Goal: Task Accomplishment & Management: Complete application form

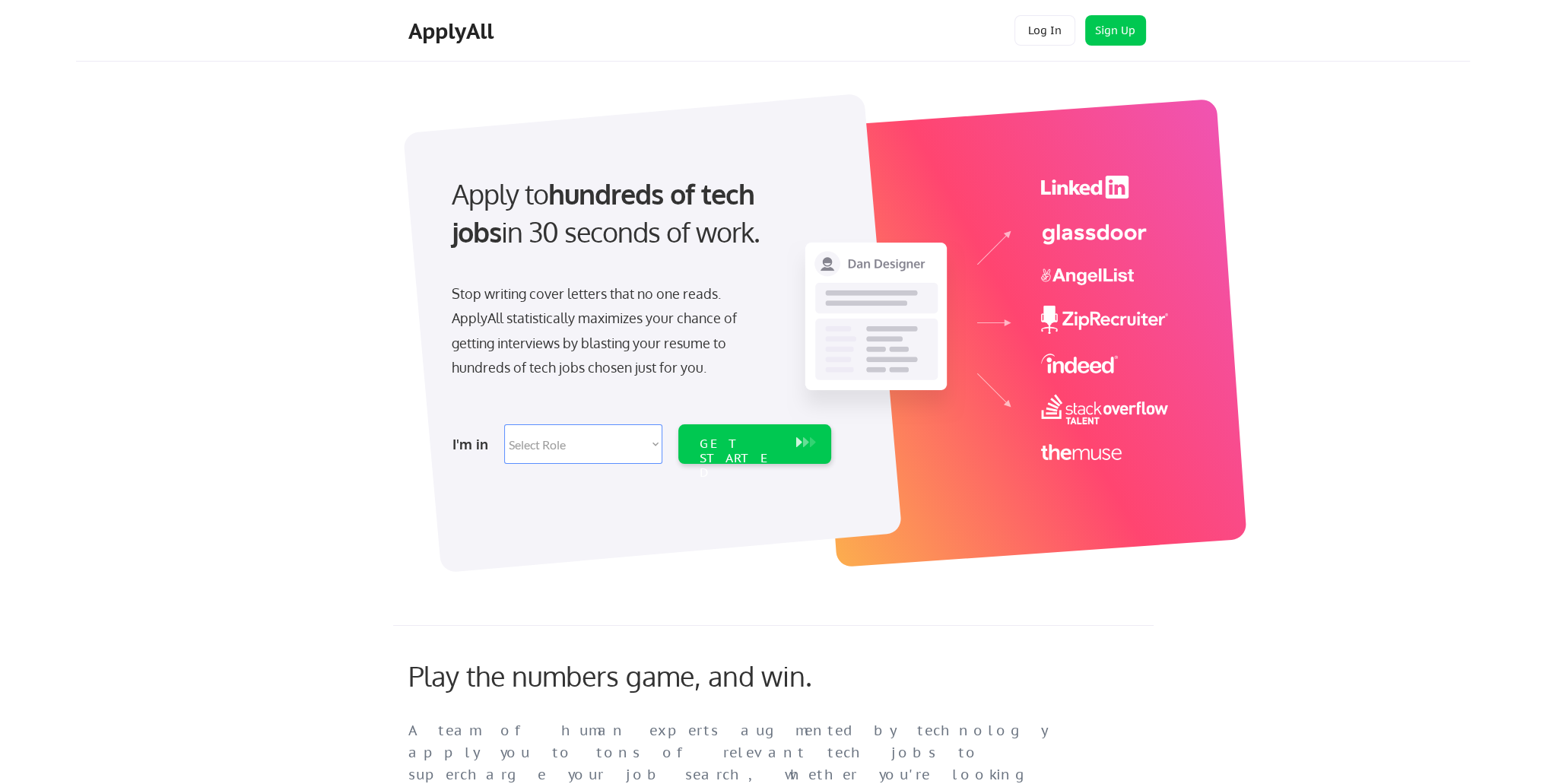
click at [569, 443] on select "Select Role Software Engineering Product Management Customer Success Sales UI/U…" at bounding box center [583, 444] width 158 height 39
select select ""data_science___analytics""
click at [504, 425] on select "Select Role Software Engineering Product Management Customer Success Sales UI/U…" at bounding box center [583, 444] width 158 height 39
select select ""data_science___analytics""
click at [741, 447] on div "GET STARTED" at bounding box center [740, 458] width 82 height 44
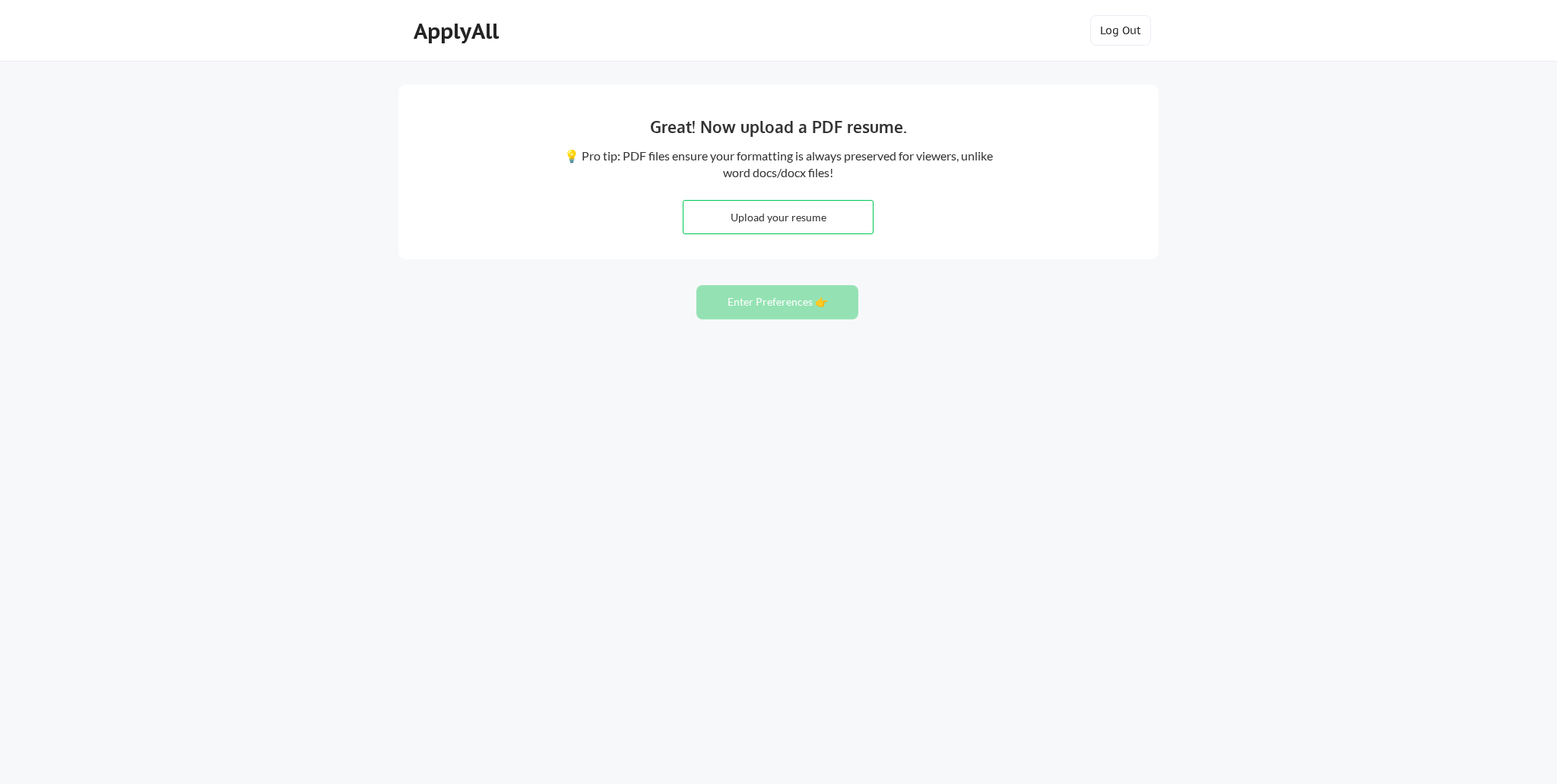
click at [747, 217] on input "file" at bounding box center [778, 217] width 189 height 33
type input "C:\fakepath\[PERSON_NAME] Resume 2025.pdf"
click at [733, 310] on button "Enter Preferences 👉" at bounding box center [778, 302] width 162 height 34
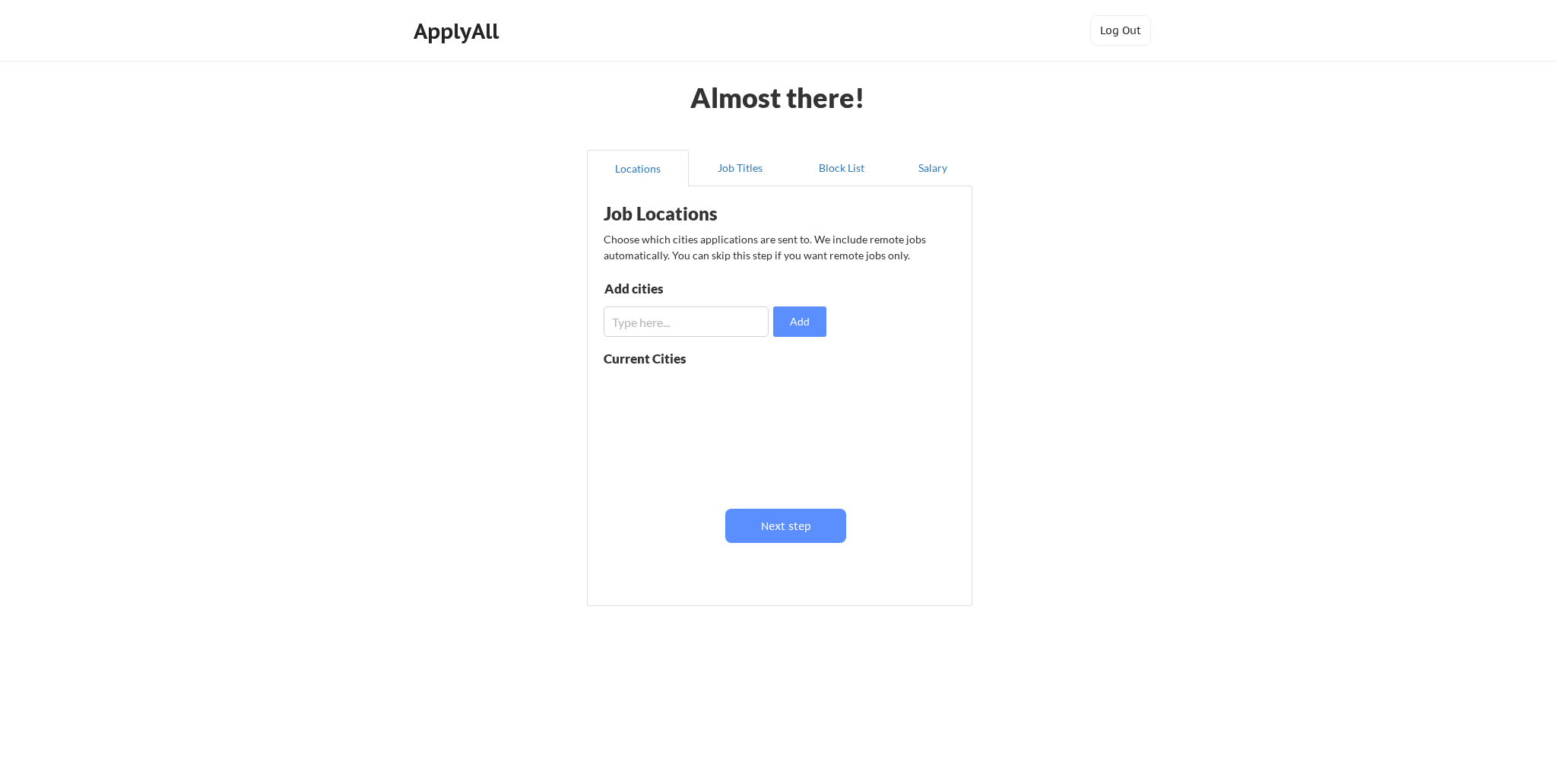
click at [679, 317] on input "input" at bounding box center [686, 321] width 165 height 30
drag, startPoint x: 701, startPoint y: 329, endPoint x: 559, endPoint y: 323, distance: 142.1
click at [559, 323] on div "Almost there! Locations Job Titles Block List Salary Job Locations Choose which…" at bounding box center [778, 392] width 1557 height 784
type input "Galesburg, IL"
click at [808, 318] on button "Add" at bounding box center [800, 321] width 53 height 30
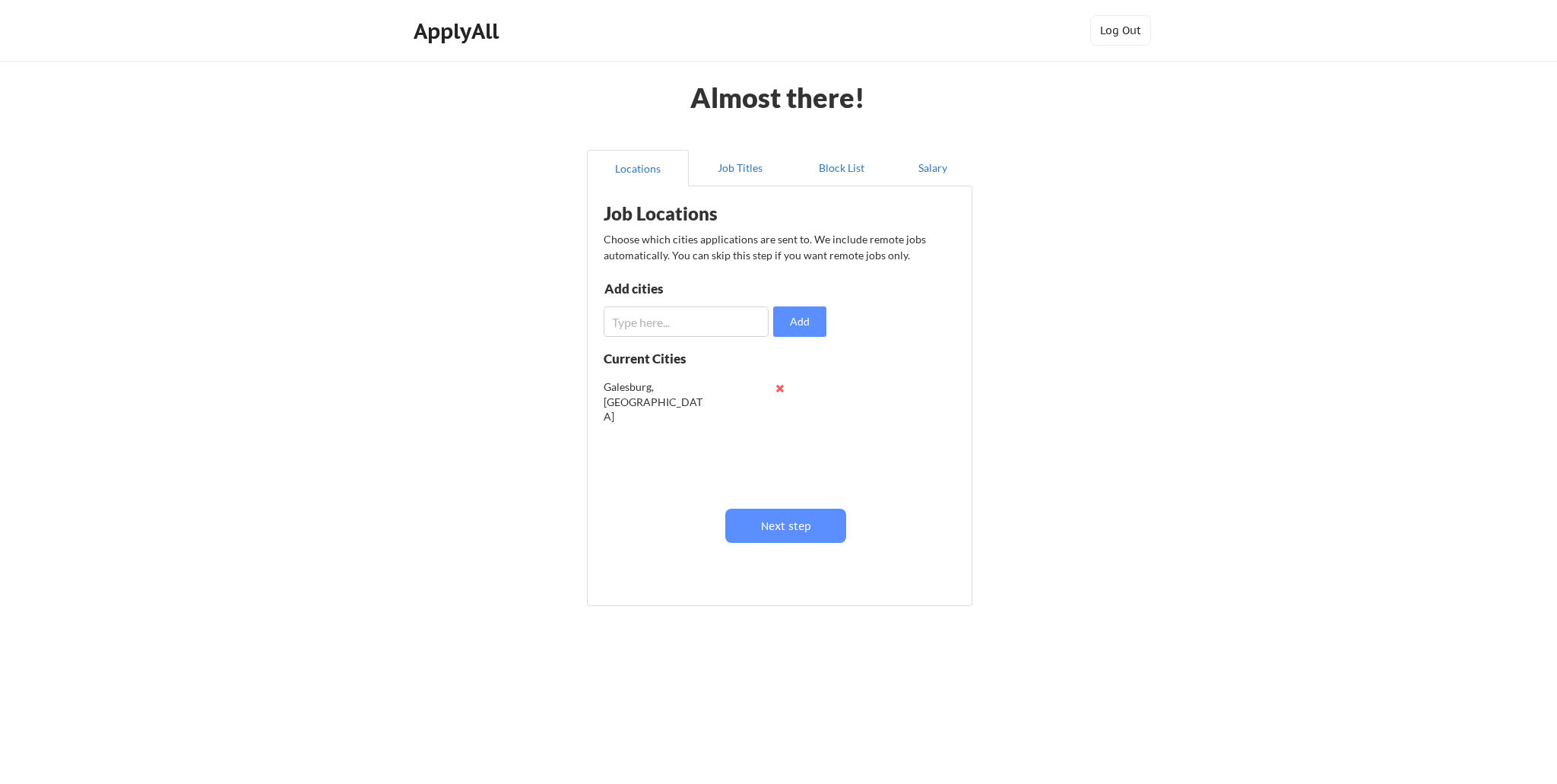
click at [700, 326] on input "input" at bounding box center [686, 321] width 165 height 30
type input "Peoria, IL"
click at [815, 326] on button "Add" at bounding box center [800, 321] width 53 height 30
click at [670, 325] on input "input" at bounding box center [686, 321] width 165 height 30
type input "Davenport, IA"
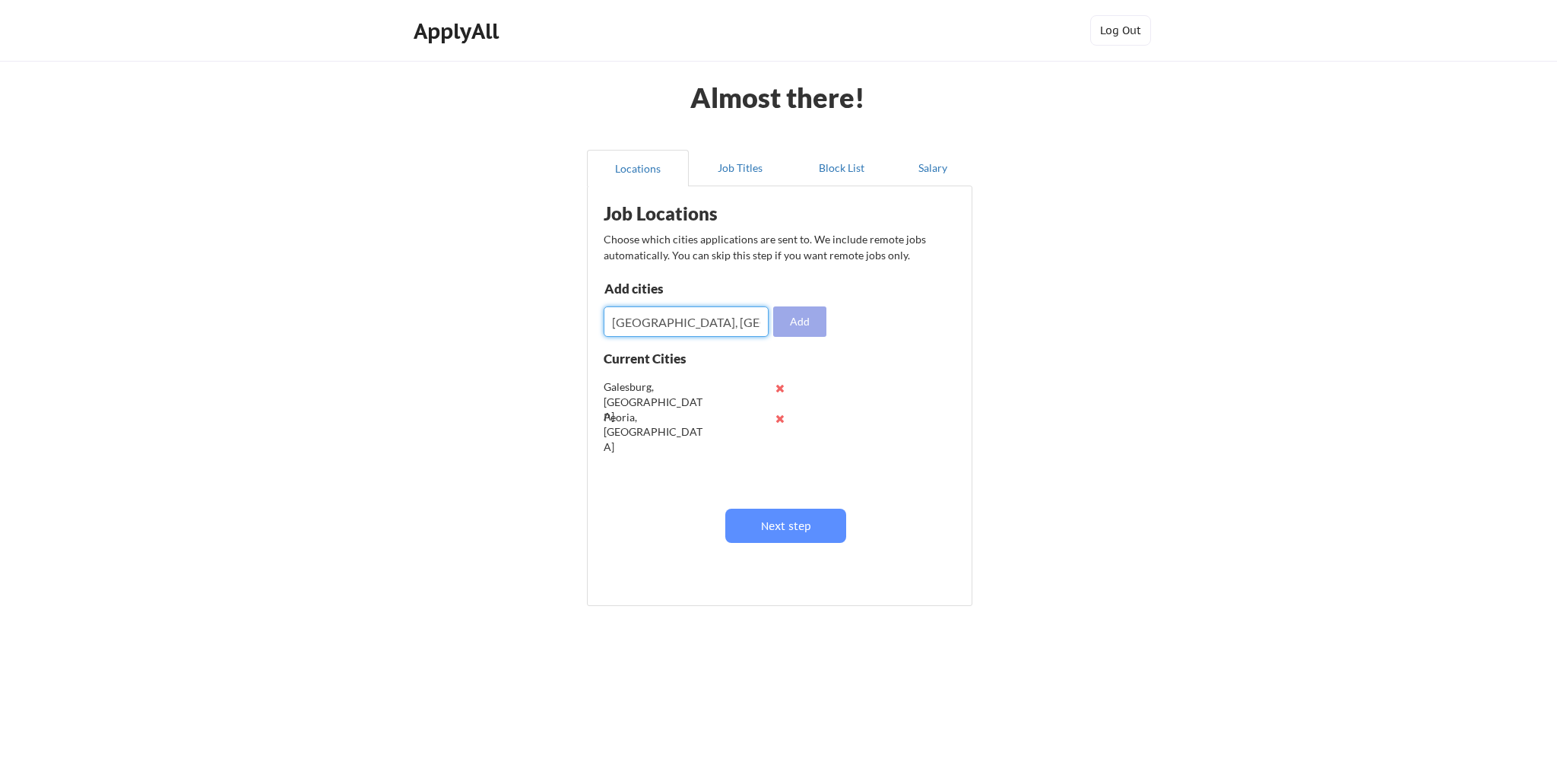
click at [811, 323] on button "Add" at bounding box center [800, 321] width 53 height 30
click at [674, 327] on input "input" at bounding box center [686, 321] width 165 height 30
type input "Bettendorf, IA"
click at [803, 323] on button "Add" at bounding box center [800, 321] width 53 height 30
click at [679, 319] on input "input" at bounding box center [686, 321] width 165 height 30
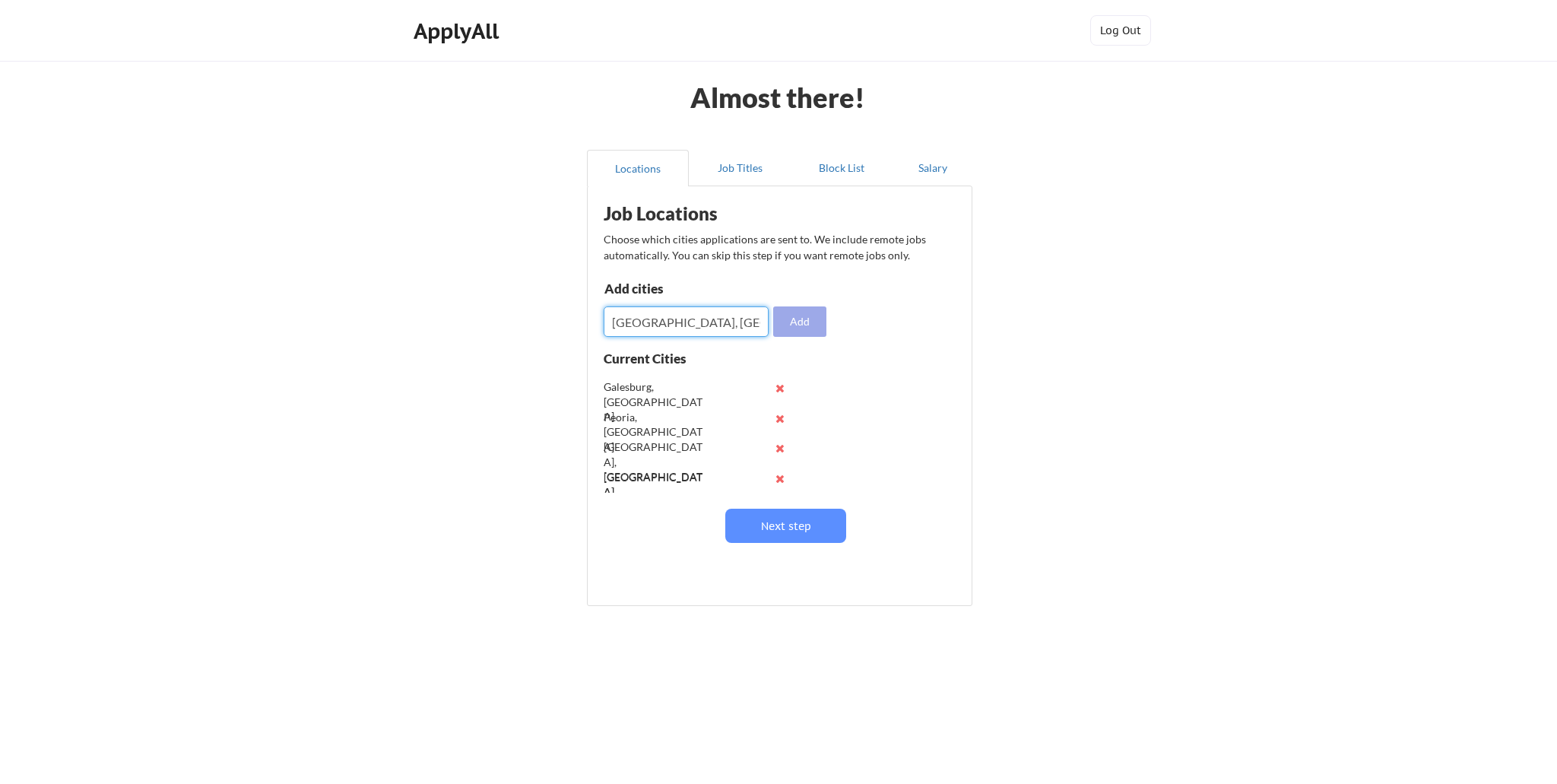
type input "Rock Island, IL"
click at [797, 325] on button "Add" at bounding box center [800, 321] width 53 height 30
click at [690, 318] on input "input" at bounding box center [686, 321] width 165 height 30
type input "Moline, IL"
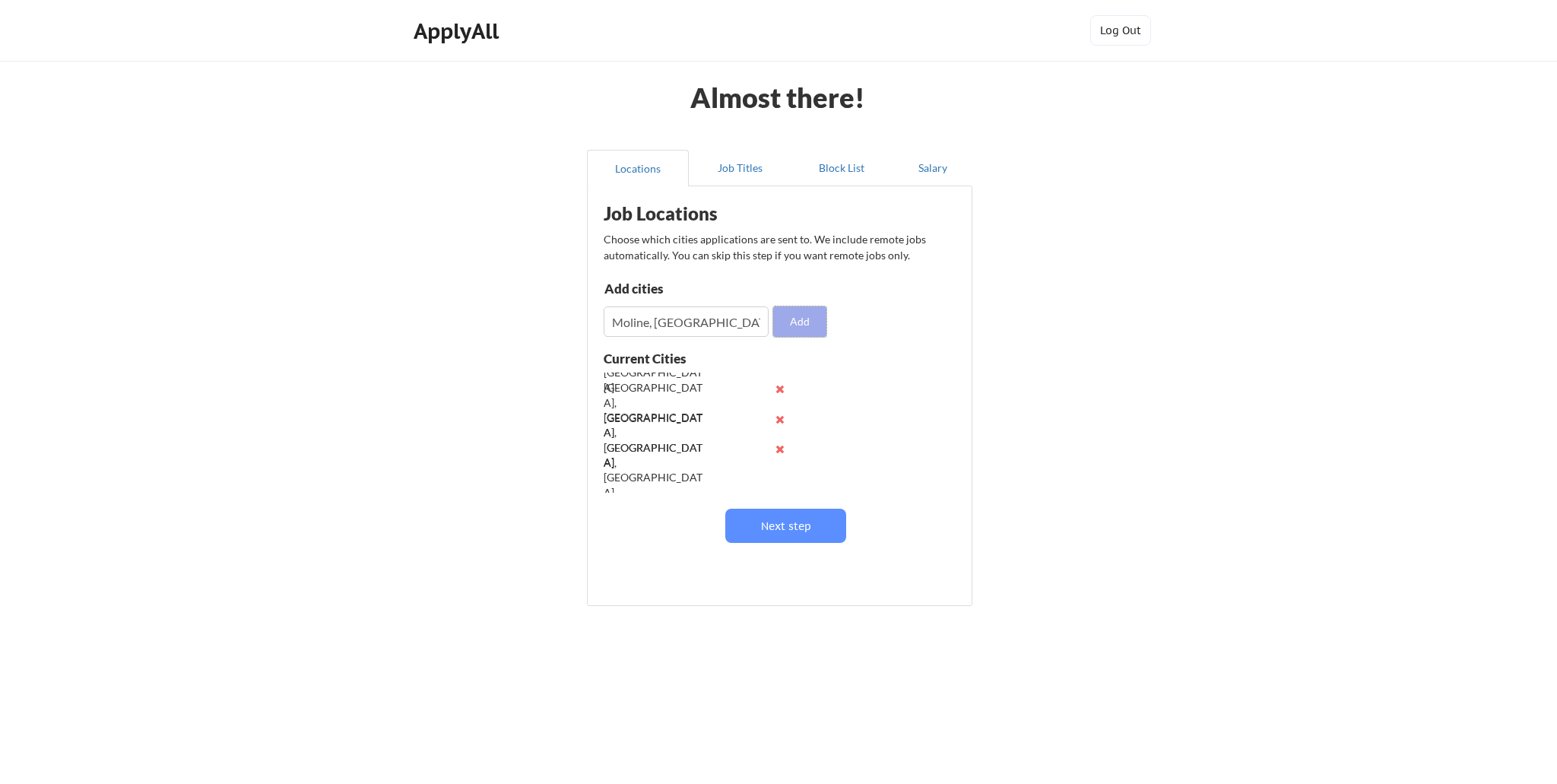
click at [799, 324] on button "Add" at bounding box center [800, 321] width 53 height 30
click at [670, 322] on input "input" at bounding box center [686, 321] width 165 height 30
type input "East Moline, IL"
click at [804, 323] on button "Add" at bounding box center [800, 321] width 53 height 30
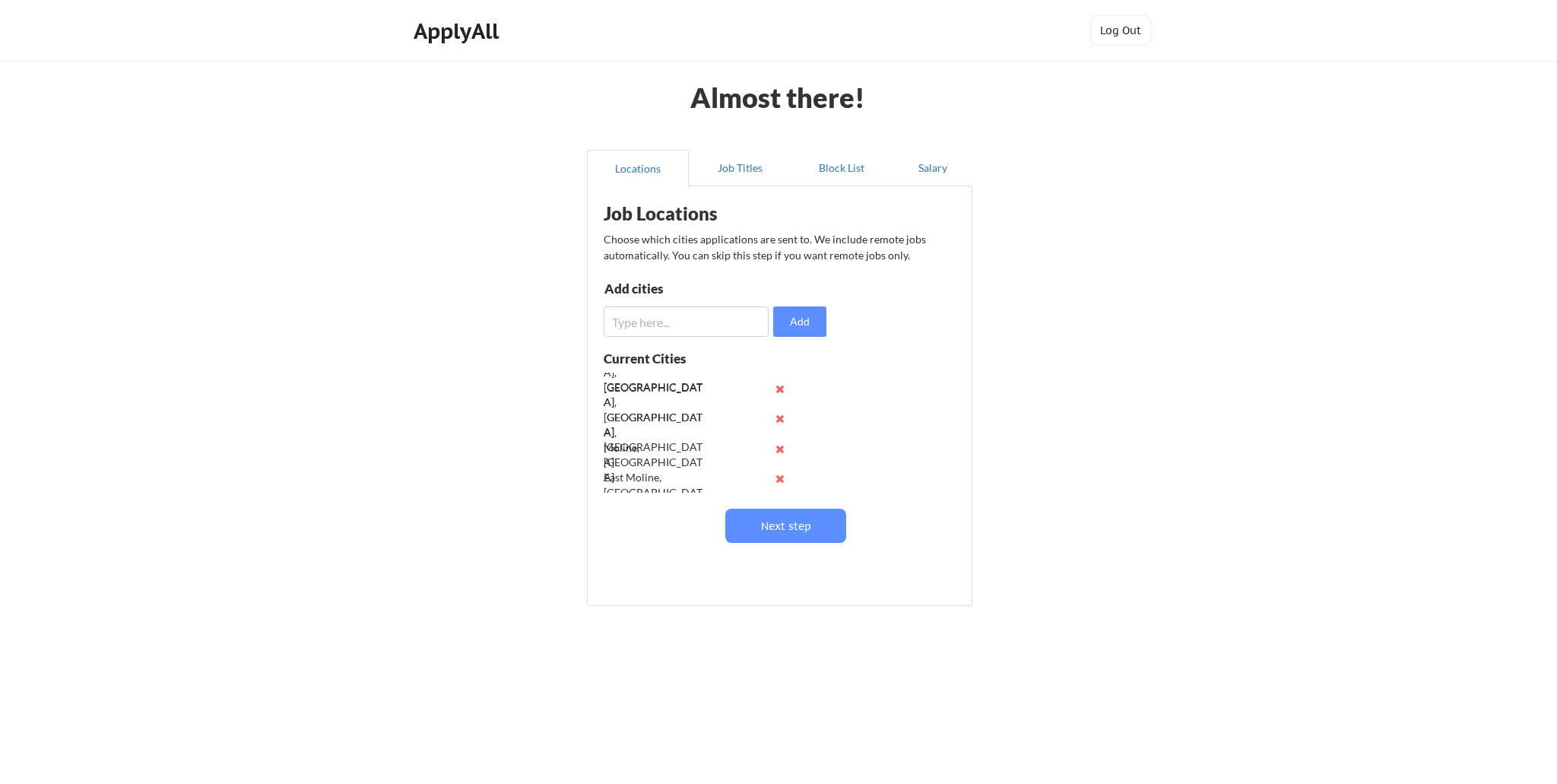
click at [689, 325] on input "input" at bounding box center [686, 321] width 165 height 30
type input "Monmouth, IL"
click at [797, 318] on button "Add" at bounding box center [800, 321] width 53 height 30
click at [767, 519] on button "Next step" at bounding box center [786, 525] width 121 height 34
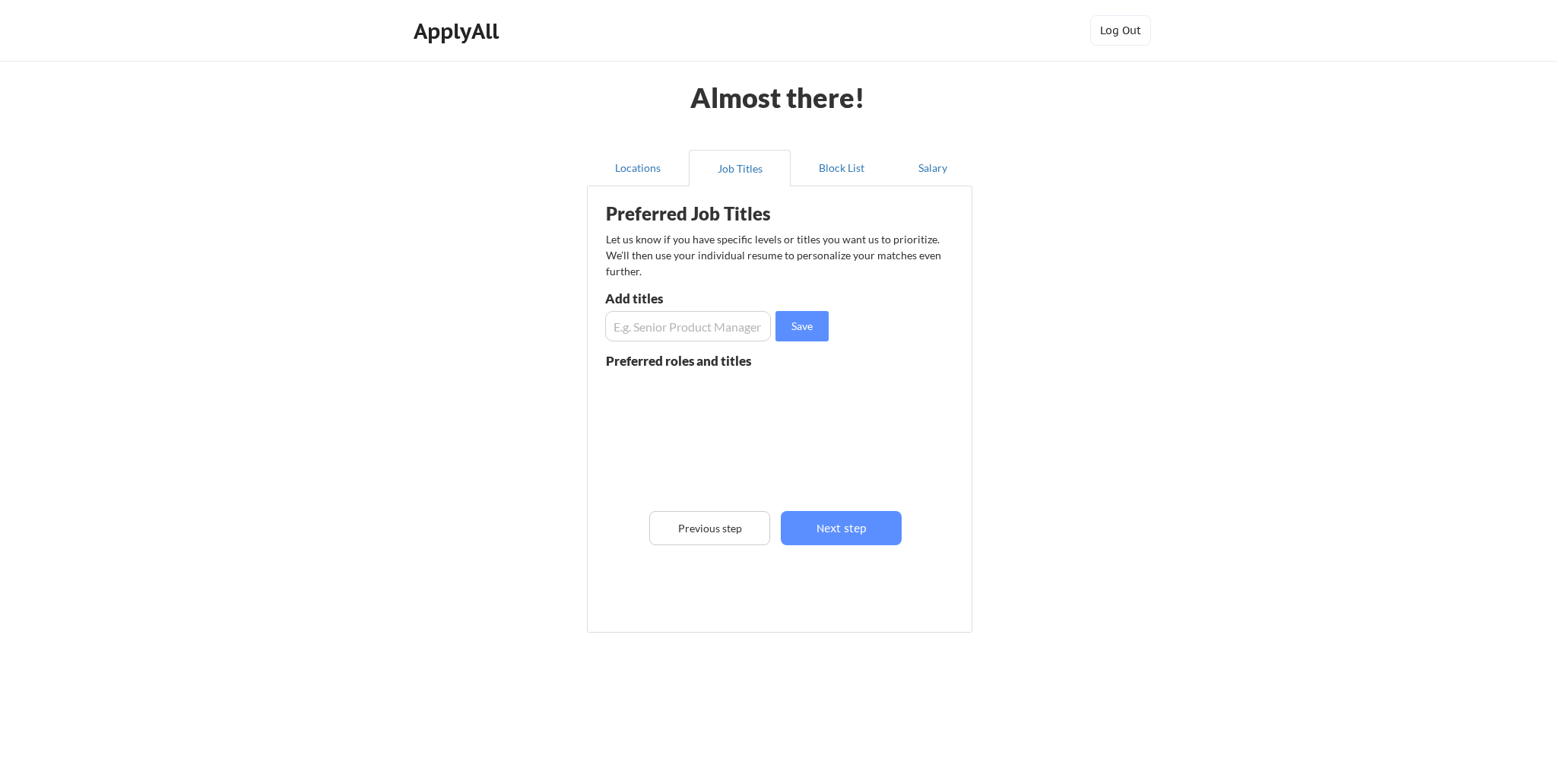
click at [674, 323] on input "input" at bounding box center [688, 326] width 166 height 30
type input "Market Research Analyst"
click at [786, 325] on button "Save" at bounding box center [802, 326] width 53 height 30
drag, startPoint x: 666, startPoint y: 335, endPoint x: 668, endPoint y: 325, distance: 10.2
click at [667, 329] on input "input" at bounding box center [688, 326] width 166 height 30
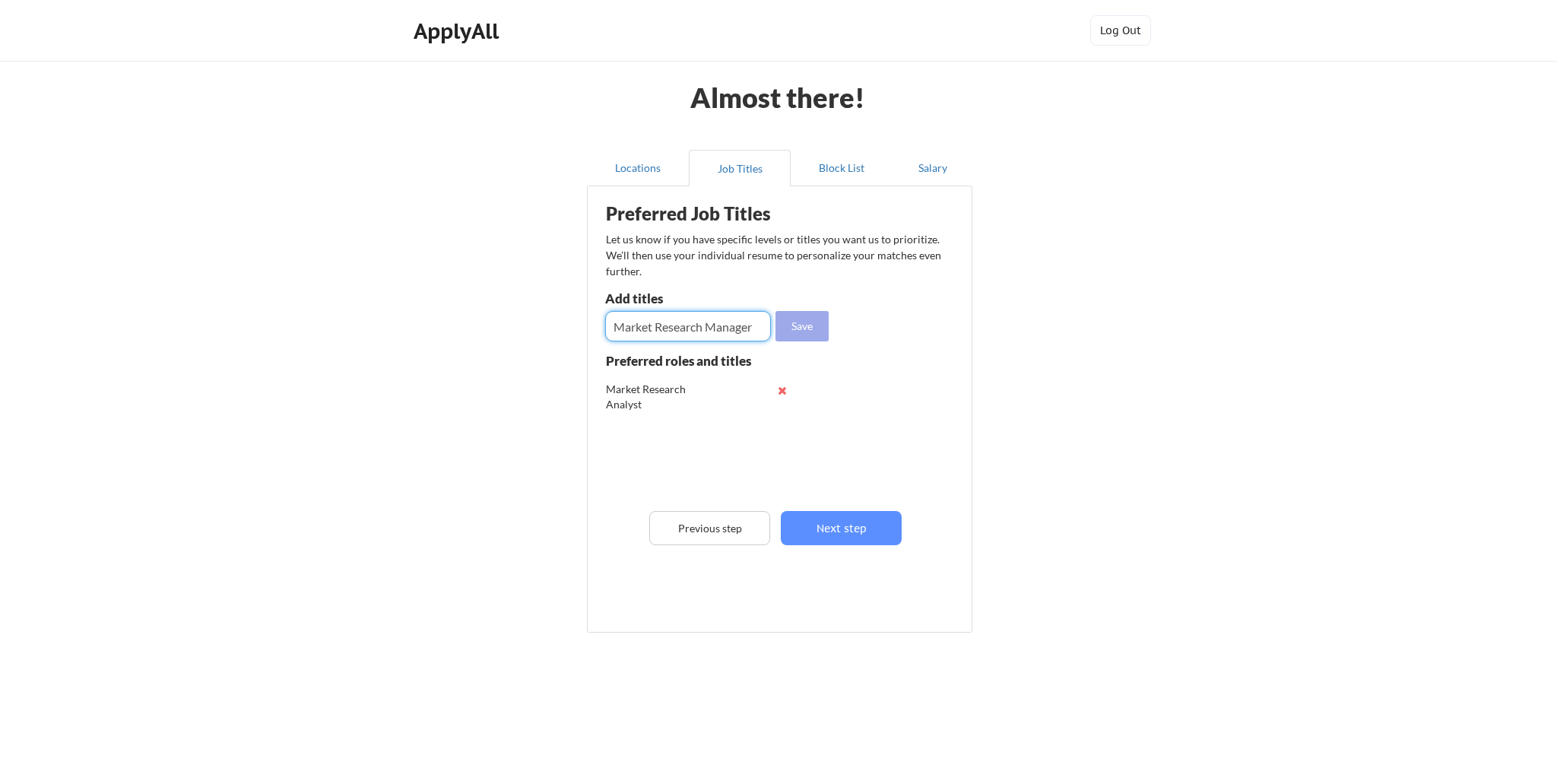
type input "Market Research Manager"
click at [800, 323] on button "Save" at bounding box center [802, 326] width 53 height 30
click at [679, 323] on input "input" at bounding box center [688, 326] width 166 height 30
type input "Data Analyst"
click at [812, 326] on button "Save" at bounding box center [802, 326] width 53 height 30
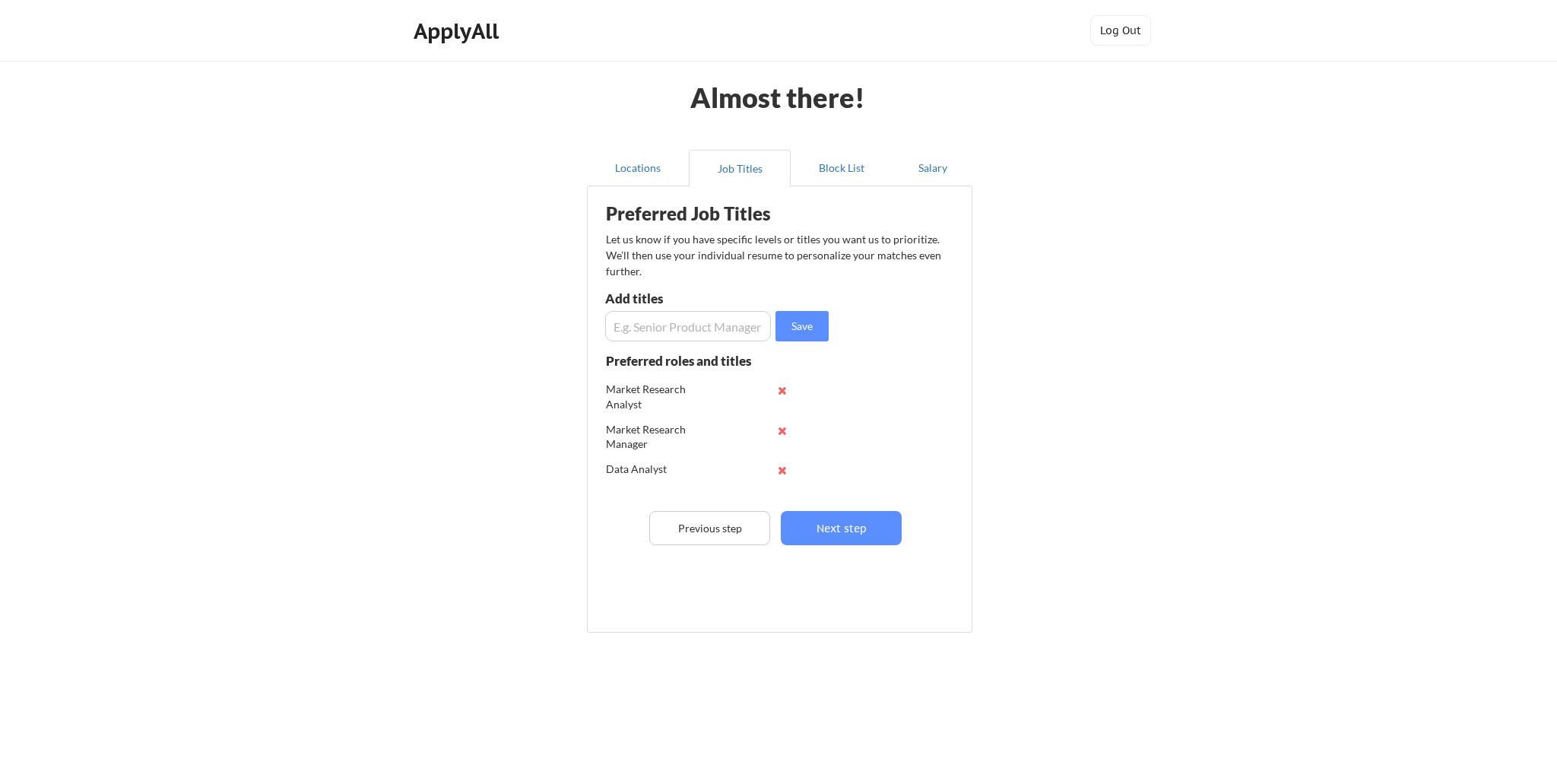
scroll to position [0, 0]
click at [662, 327] on input "input" at bounding box center [688, 326] width 166 height 30
type input "Data Scientist"
click at [815, 316] on button "Save" at bounding box center [802, 326] width 53 height 30
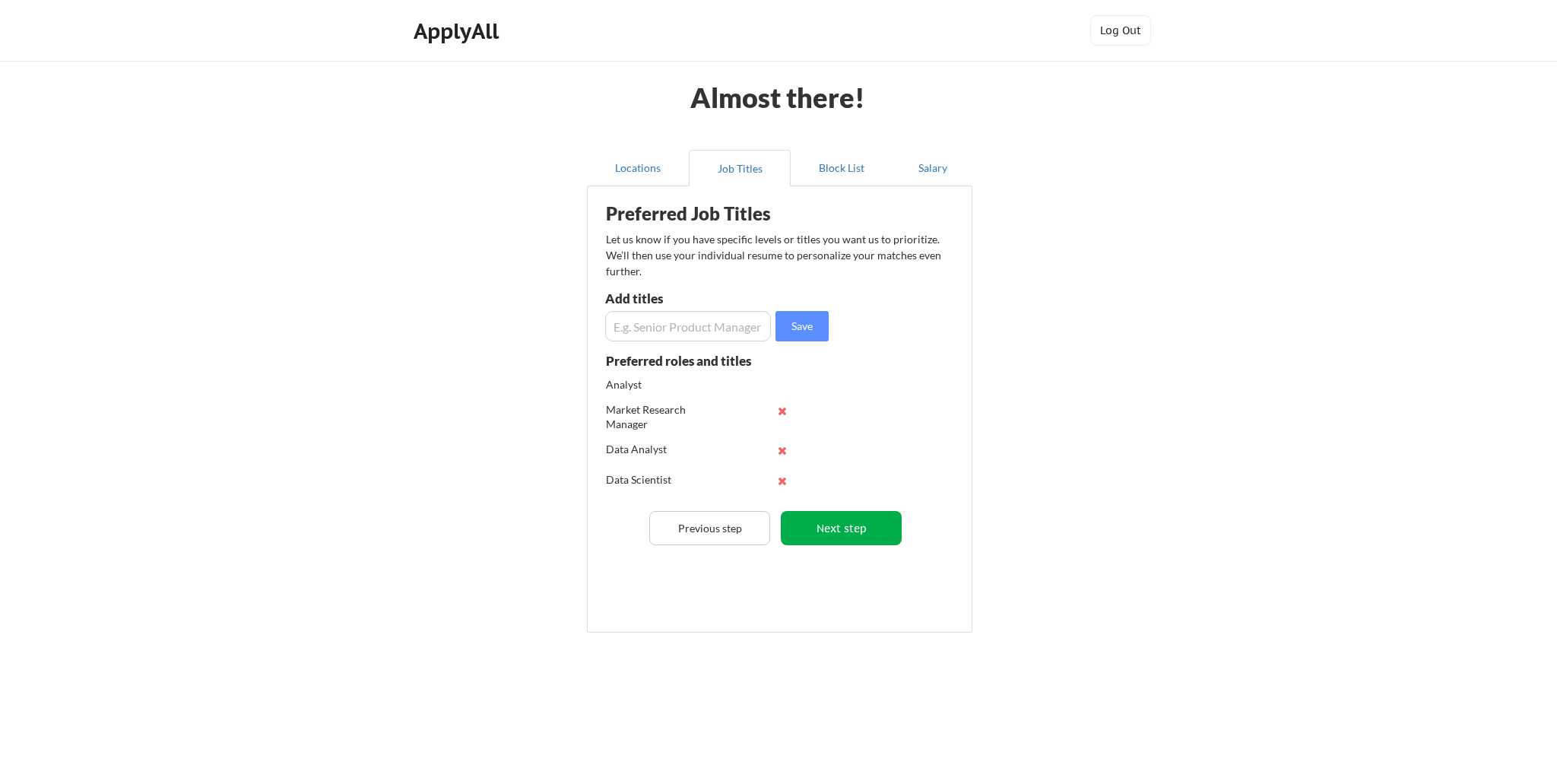
click at [859, 523] on button "Next step" at bounding box center [842, 527] width 121 height 34
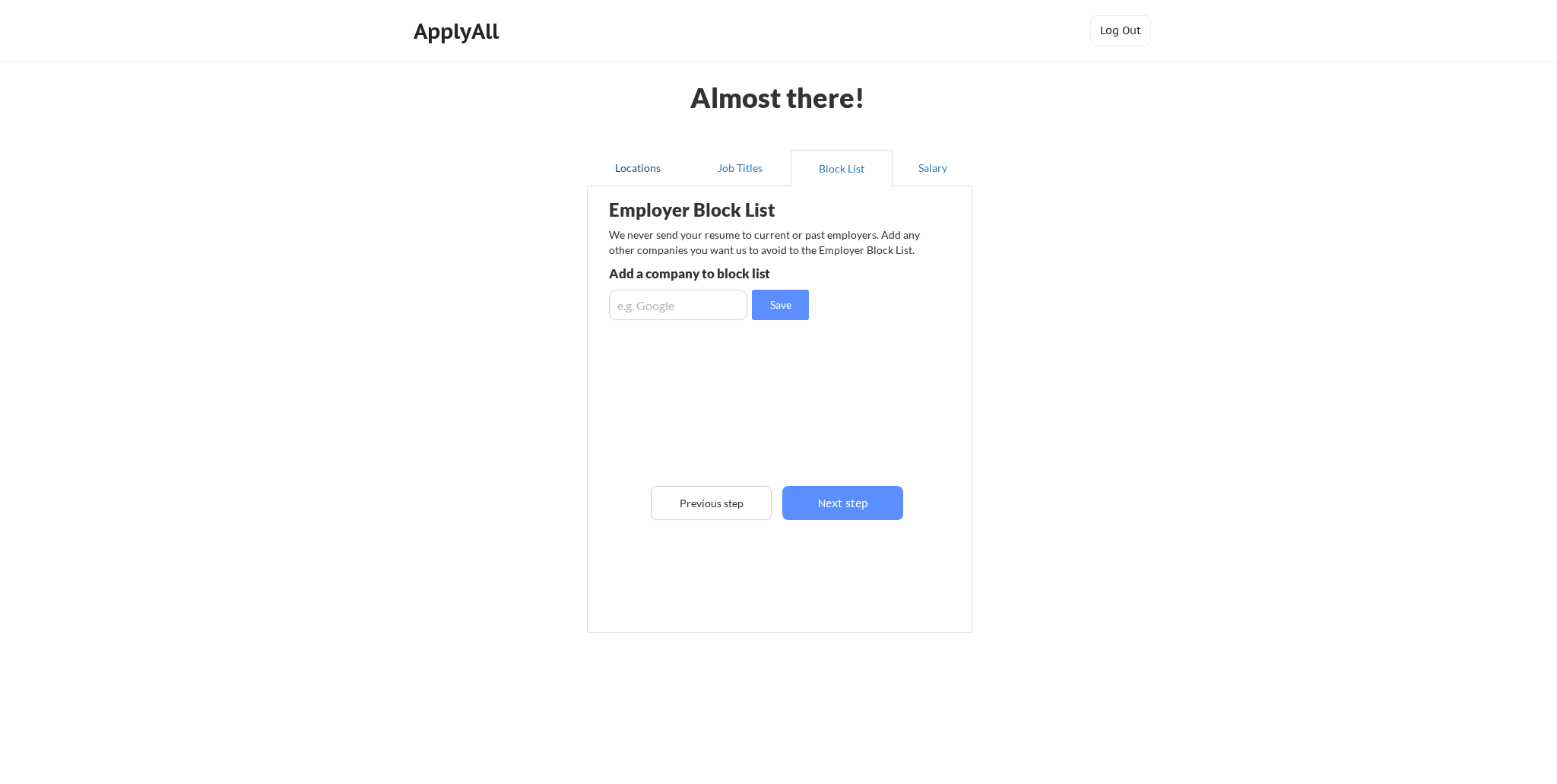
click at [646, 166] on button "Locations" at bounding box center [637, 168] width 102 height 37
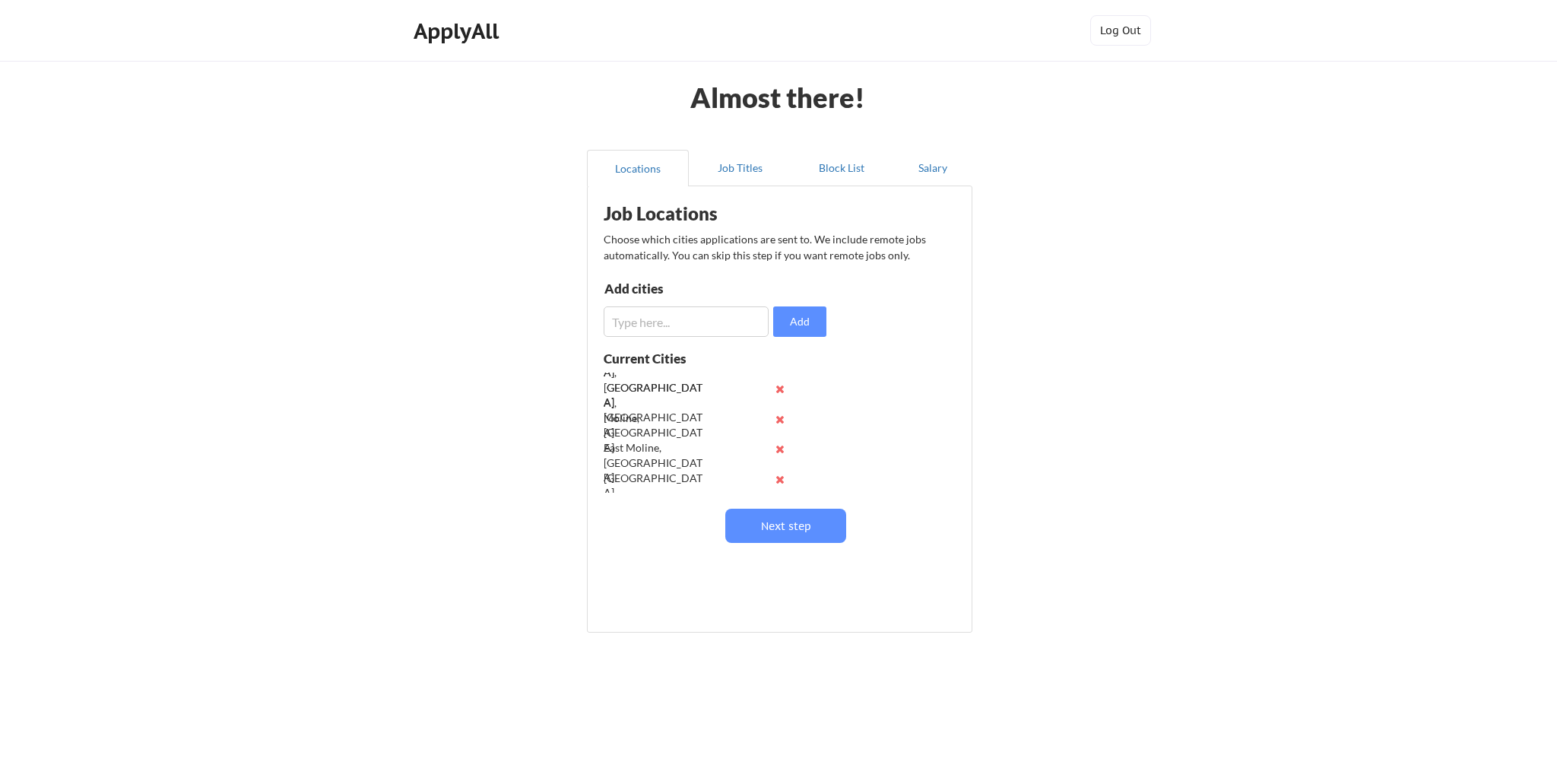
click at [659, 325] on input "input" at bounding box center [686, 321] width 165 height 30
type input "R"
click at [734, 174] on button "Job Titles" at bounding box center [739, 168] width 102 height 37
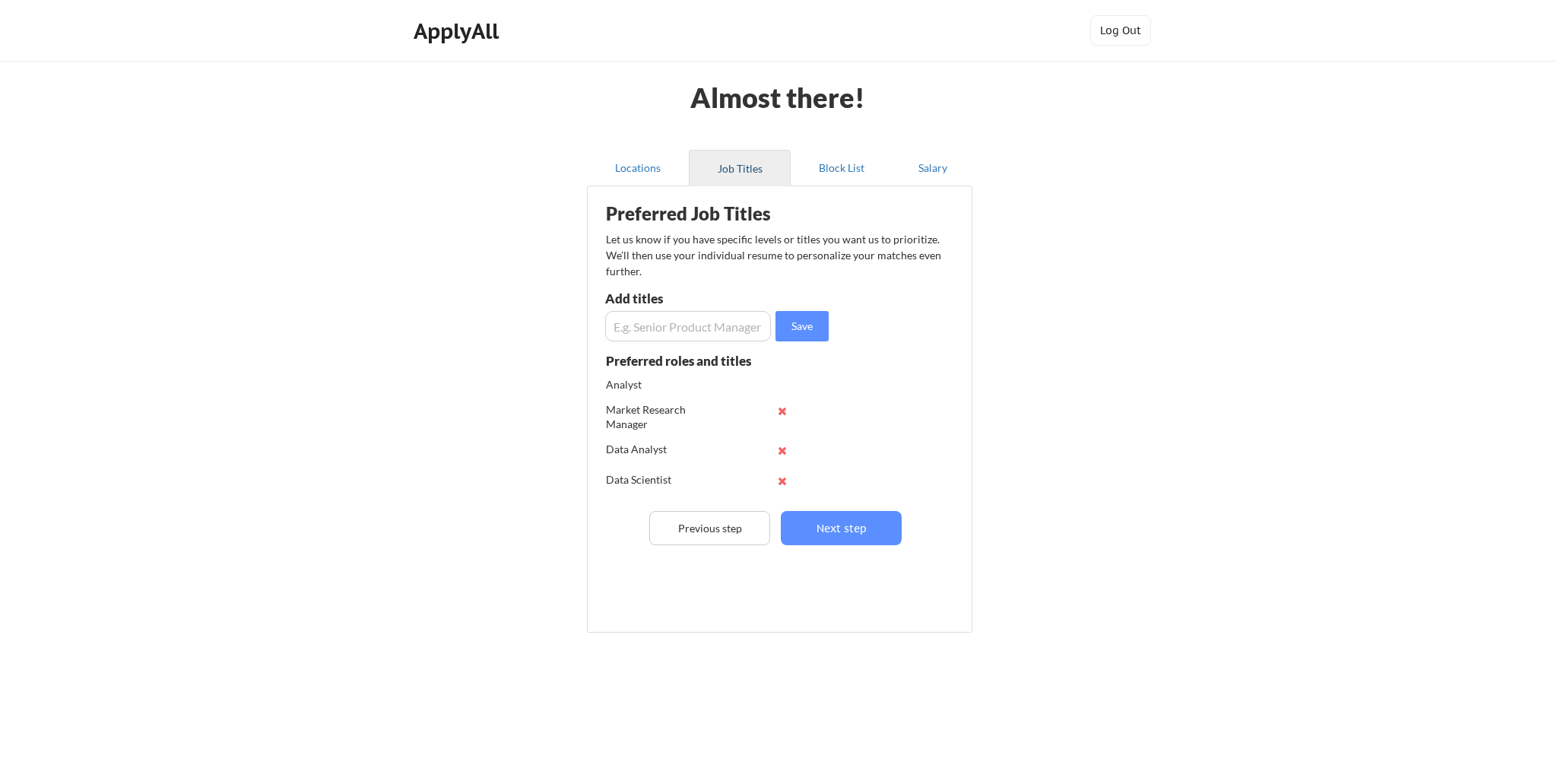
scroll to position [0, 0]
click at [839, 166] on button "Block List" at bounding box center [841, 168] width 102 height 37
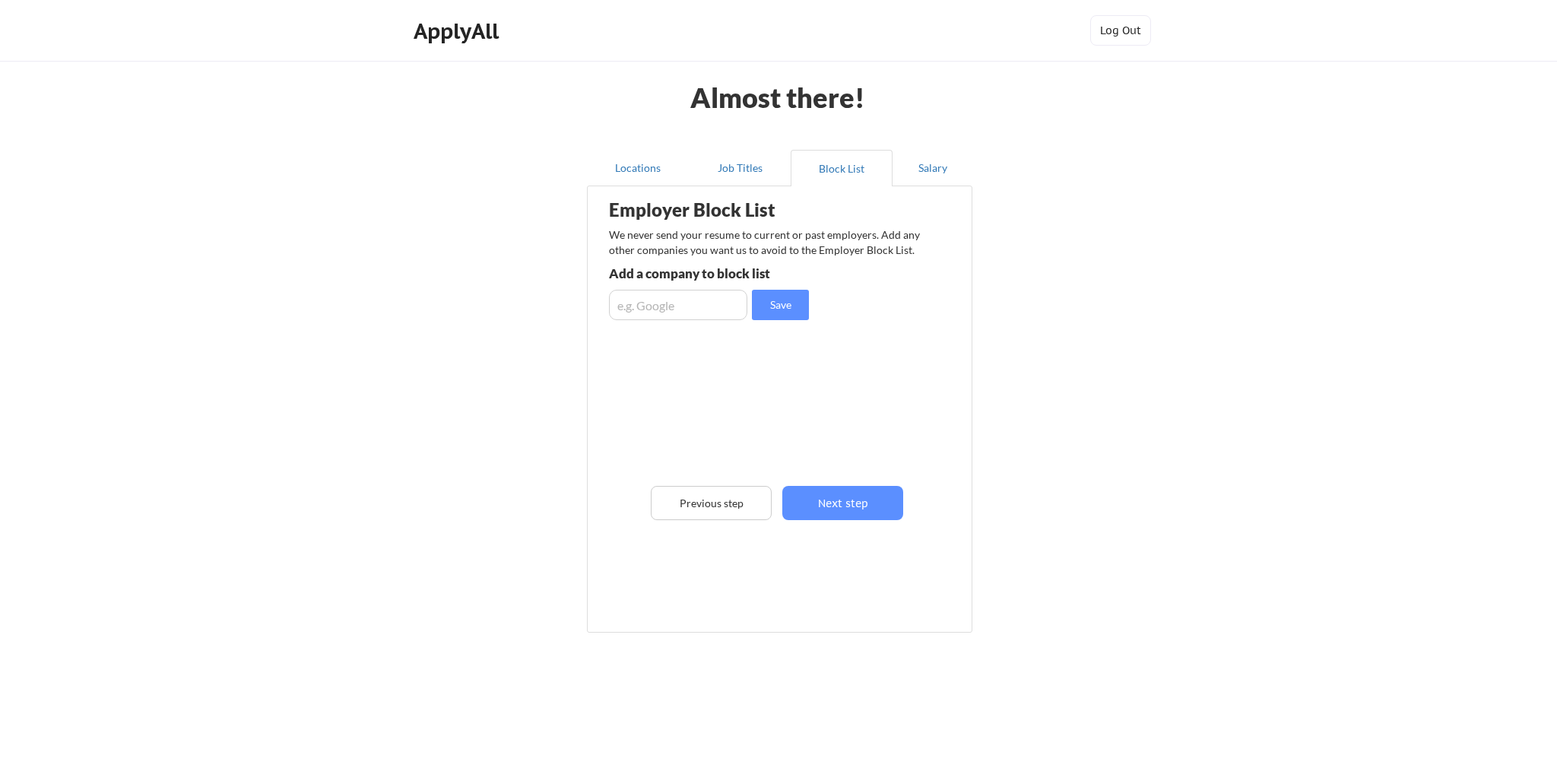
click at [683, 307] on input "input" at bounding box center [678, 304] width 138 height 30
click at [919, 167] on button "Salary" at bounding box center [933, 168] width 80 height 37
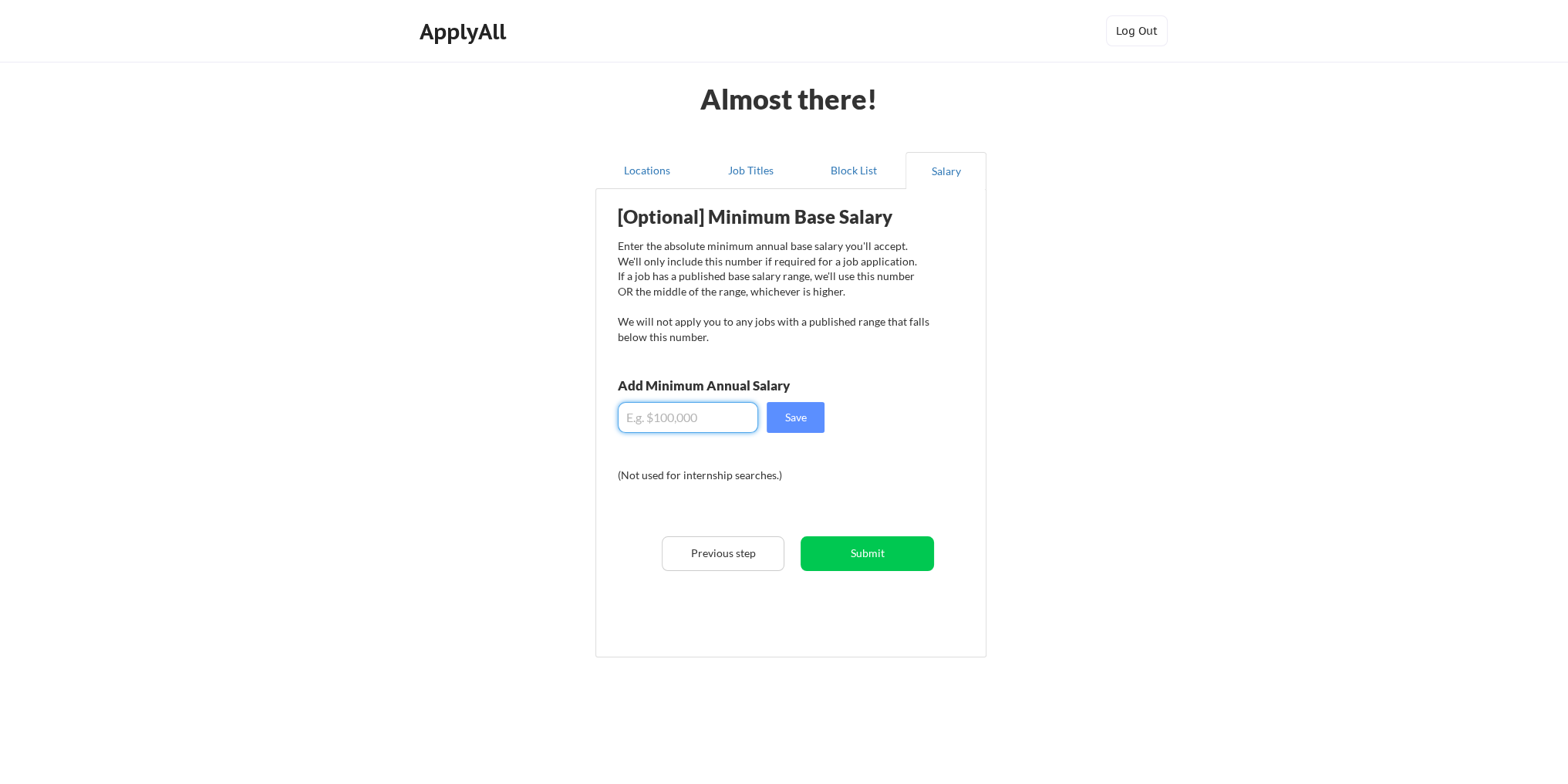
click at [703, 418] on input "input" at bounding box center [687, 417] width 140 height 31
type input "$65,000"
click at [781, 414] on button "Save" at bounding box center [795, 417] width 58 height 31
click at [870, 553] on button "Submit" at bounding box center [867, 552] width 133 height 34
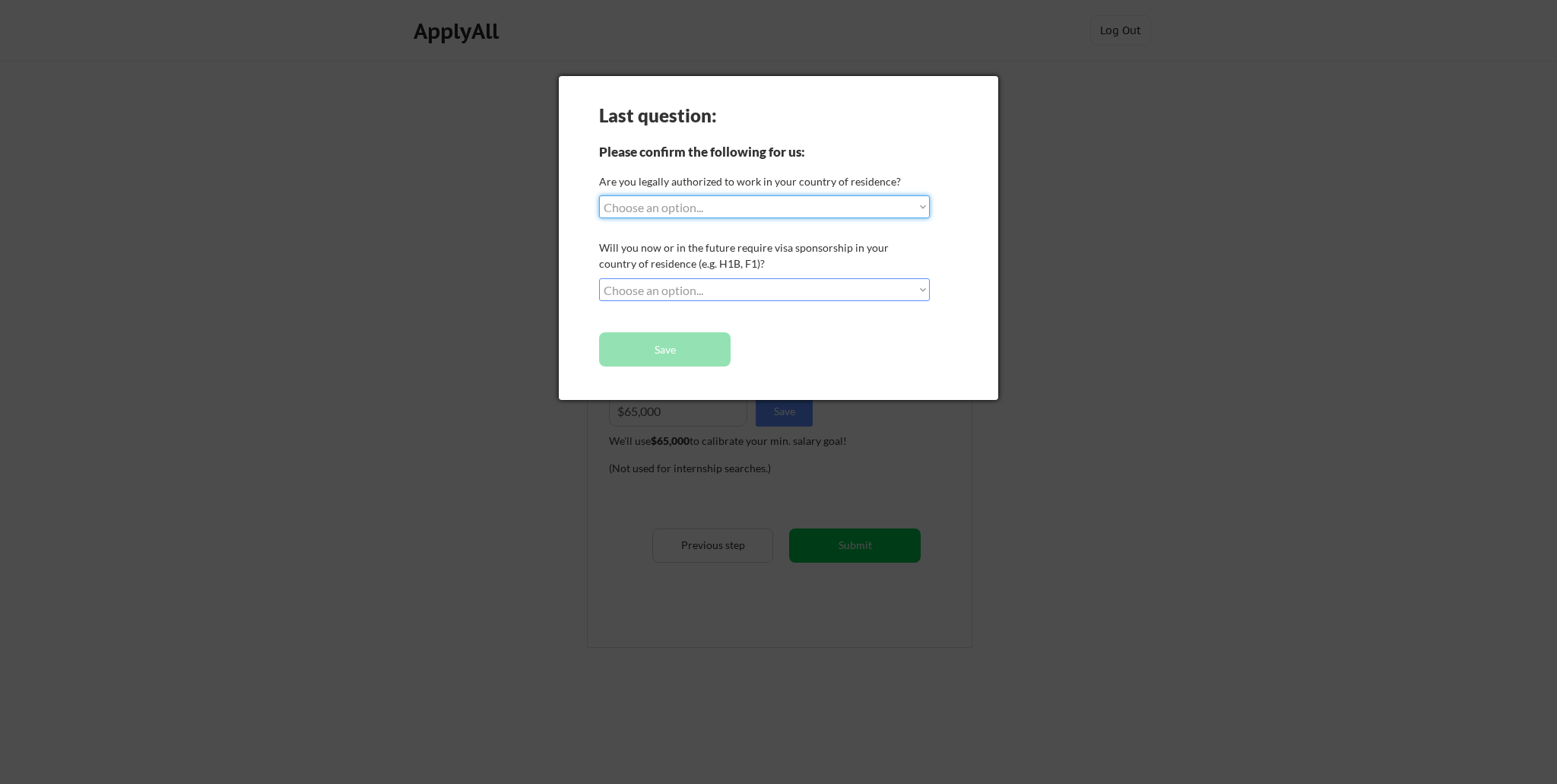
click at [660, 205] on select "Choose an option... Yes, I am a US Citizen Yes, I am a Canadian Citizen Yes, I …" at bounding box center [764, 206] width 331 height 23
select select ""yes__i_am_a_us_citizen""
click at [599, 195] on select "Choose an option... Yes, I am a US Citizen Yes, I am a Canadian Citizen Yes, I …" at bounding box center [764, 206] width 331 height 23
click at [645, 287] on select "Choose an option... No, I will not need sponsorship Yes, I will need sponsorship" at bounding box center [764, 290] width 331 height 23
select select ""no__i_will_not_need_sponsorship""
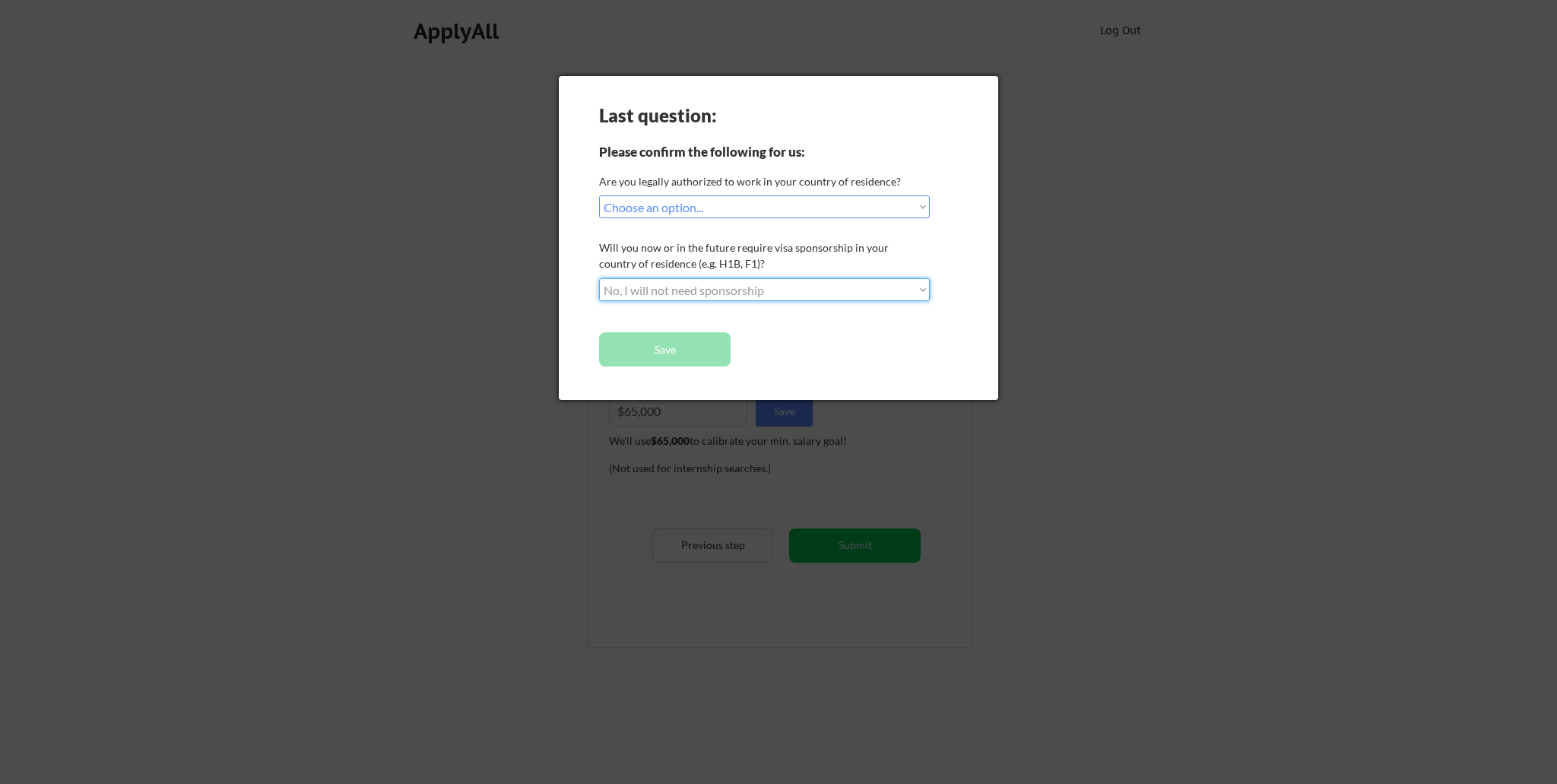
click at [599, 279] on select "Choose an option... No, I will not need sponsorship Yes, I will need sponsorship" at bounding box center [764, 290] width 331 height 23
click at [666, 351] on button "Save" at bounding box center [664, 348] width 131 height 34
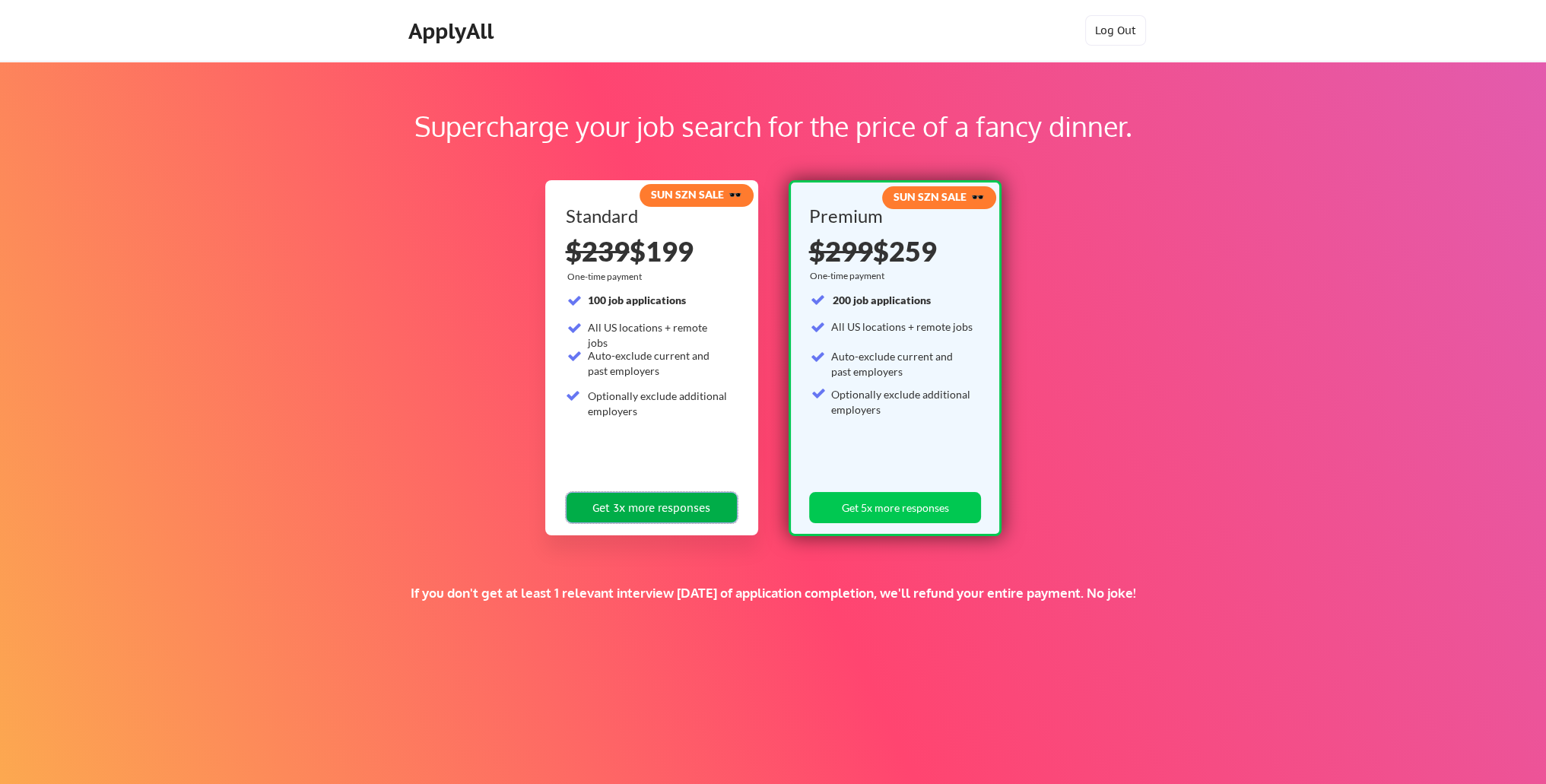
click at [642, 508] on button "Get 3x more responses" at bounding box center [651, 508] width 171 height 31
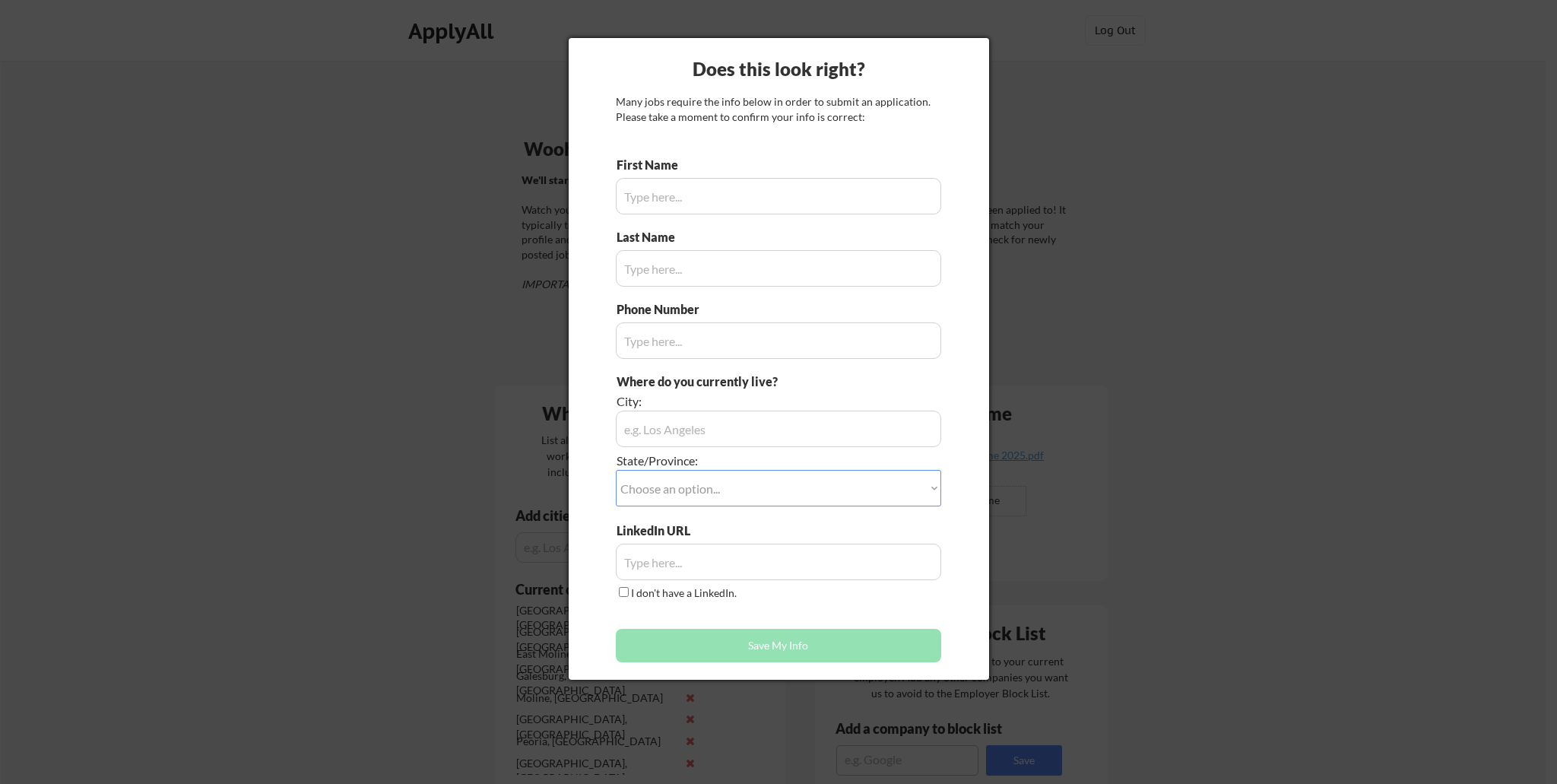
type input "[PERSON_NAME]"
type input "[PHONE_NUMBER]"
type input "[GEOGRAPHIC_DATA]"
click at [712, 195] on input "input" at bounding box center [778, 196] width 326 height 37
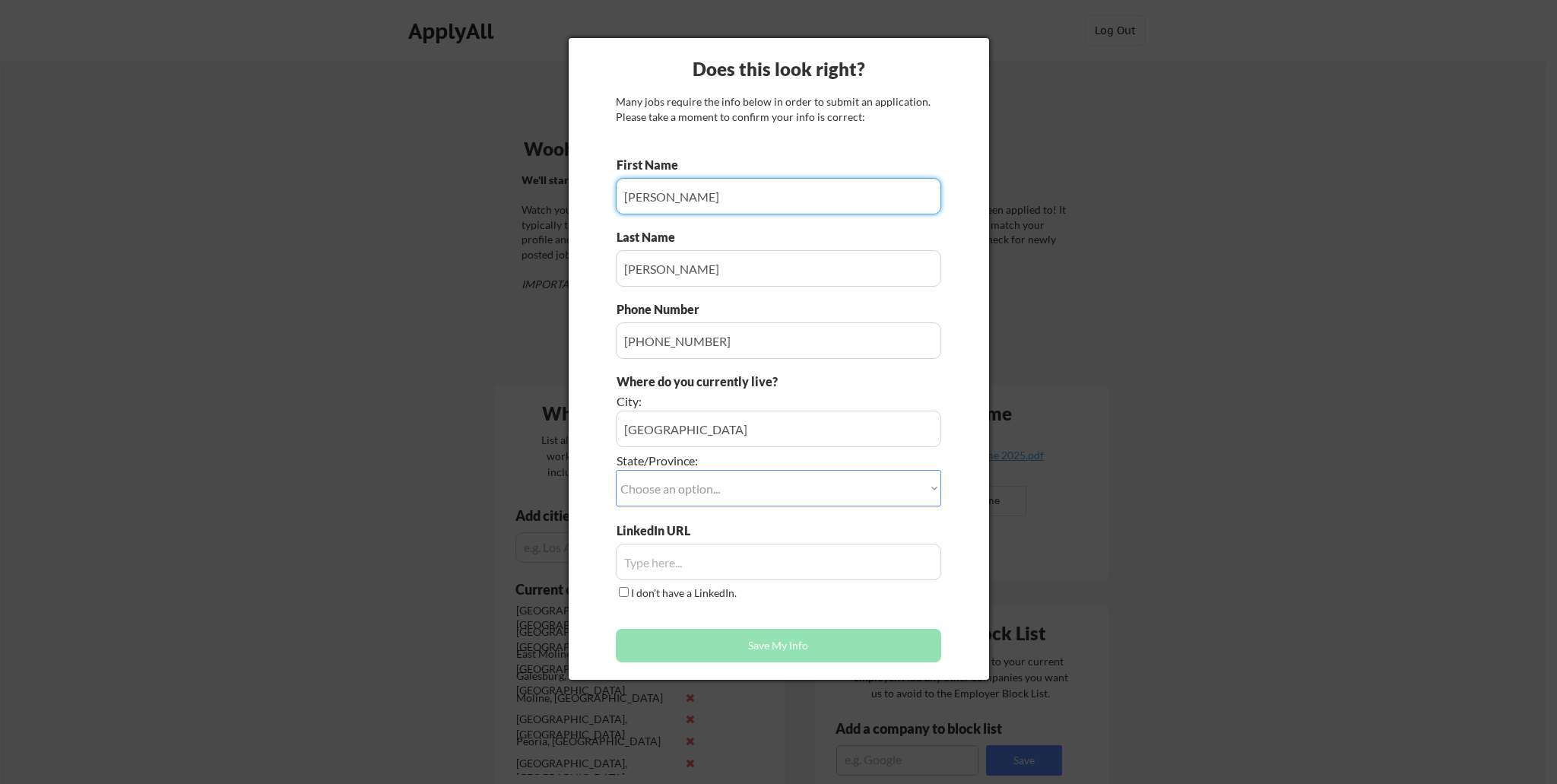
type input "Seth D"
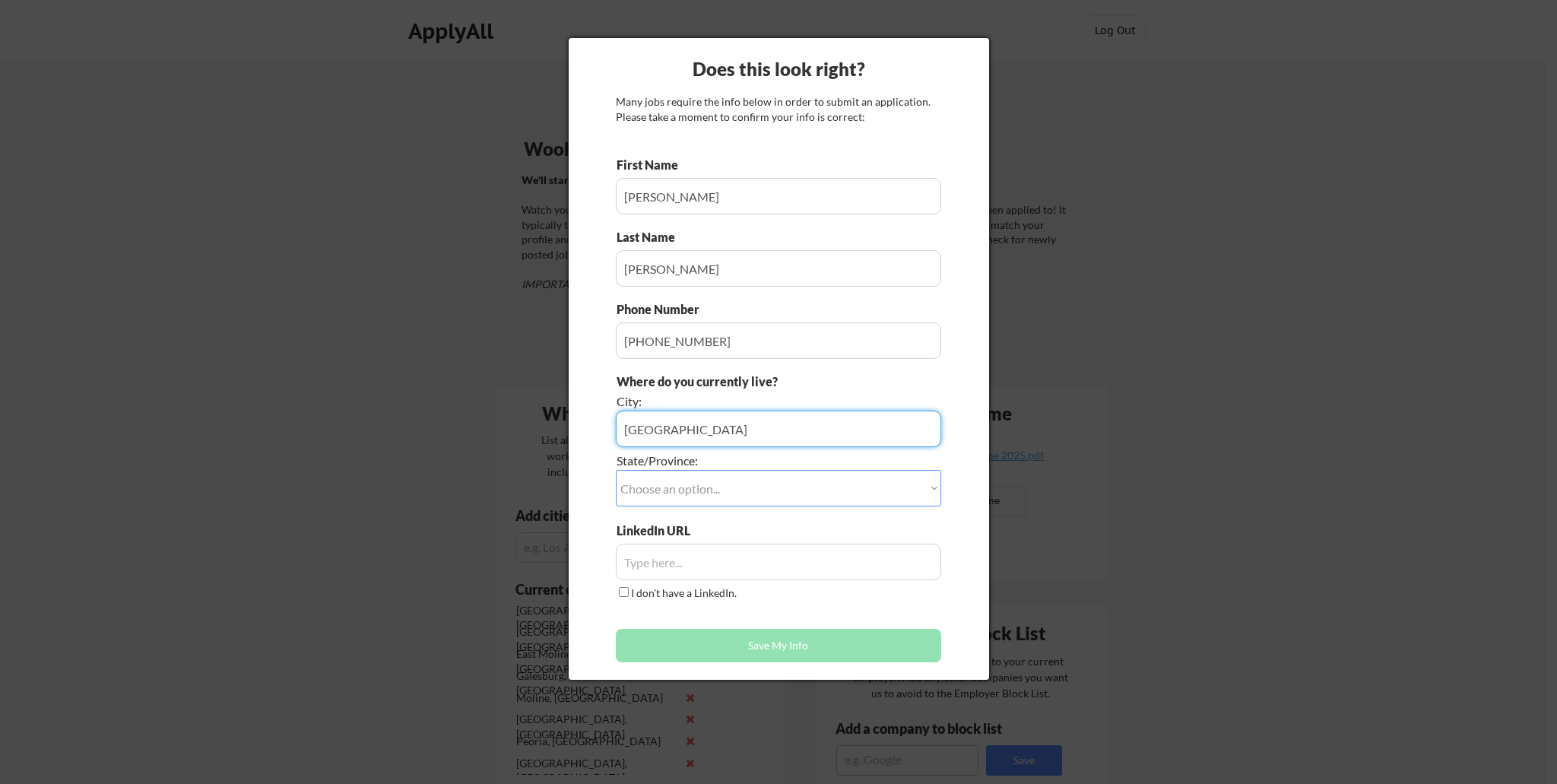
drag, startPoint x: 688, startPoint y: 428, endPoint x: 848, endPoint y: 445, distance: 160.9
click at [842, 440] on input "input" at bounding box center [778, 429] width 326 height 37
type input "Galesburg,"
click at [690, 492] on select "Choose an option... Other/Not Applicable Alabama Alaska Alberta Arizona Arkansa…" at bounding box center [778, 488] width 326 height 37
select select ""Illinois""
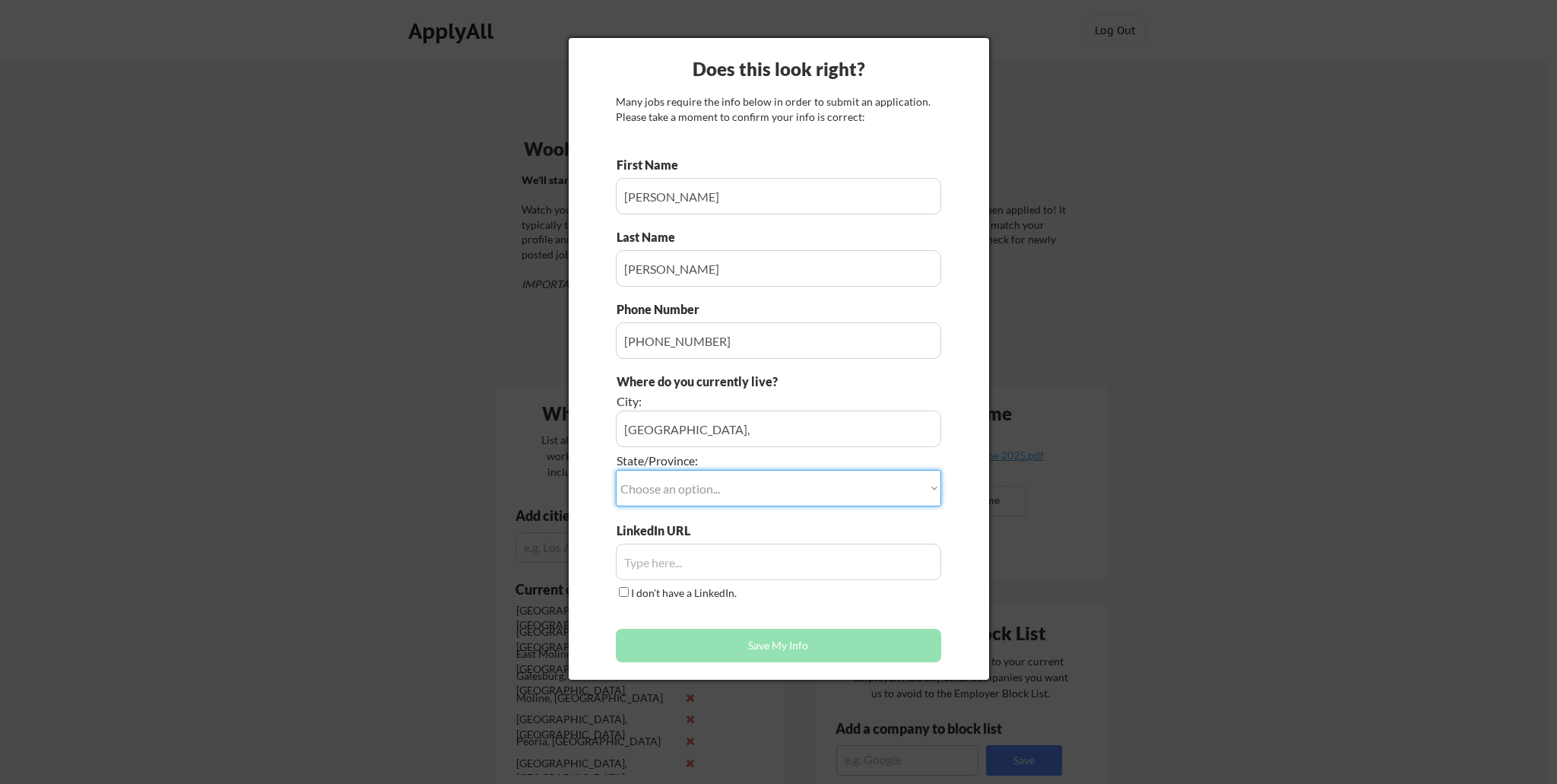
click at [616, 469] on select "Choose an option... Other/Not Applicable Alabama Alaska Alberta Arizona Arkansa…" at bounding box center [778, 488] width 326 height 37
click at [674, 565] on input "input" at bounding box center [778, 562] width 326 height 37
paste input "www.linkedin.com/in/seth-d-yockey"
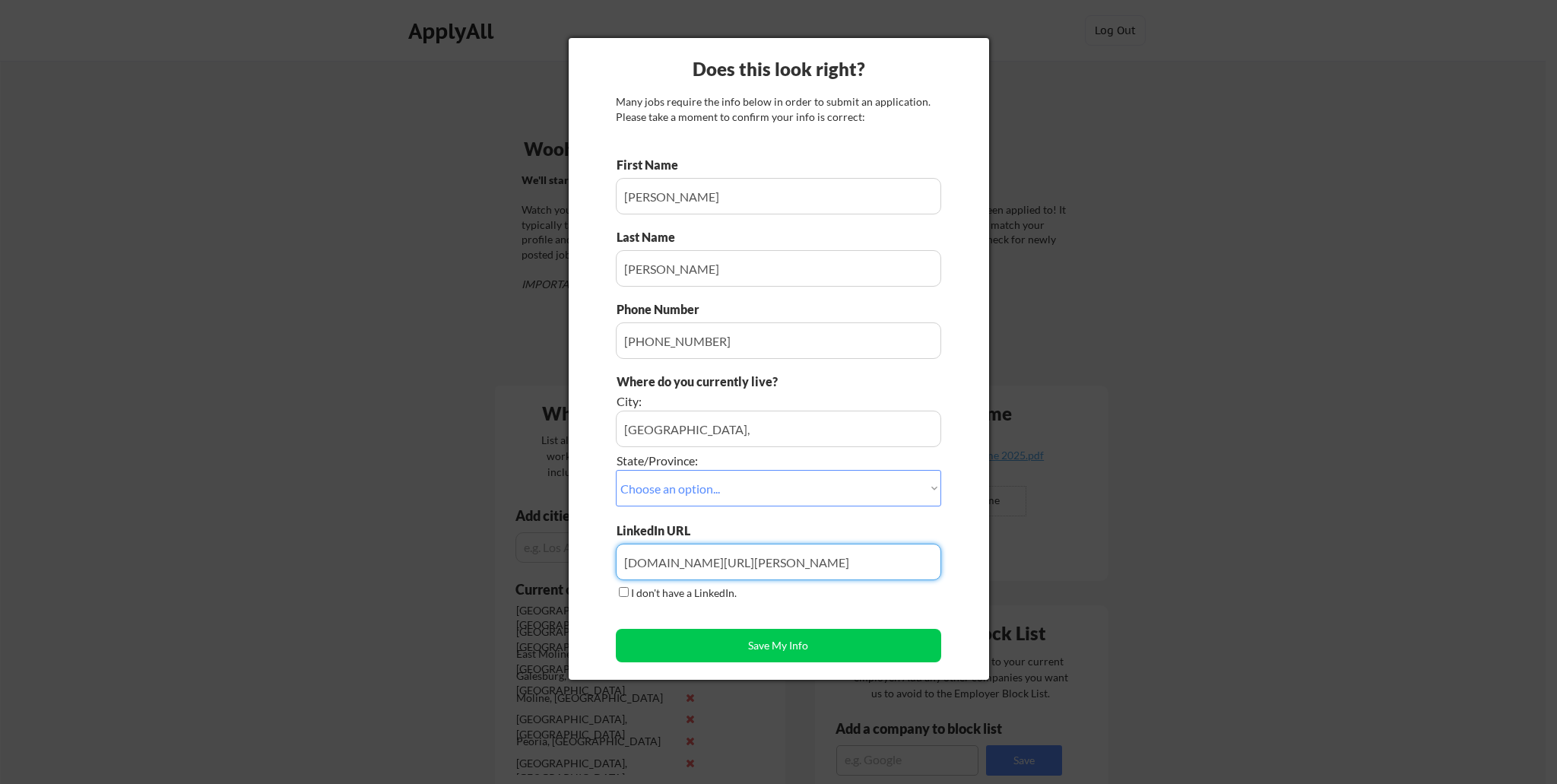
type input "www.linkedin.com/in/seth-d-yockey"
click at [581, 356] on div "Does this look right? Many jobs require the info below in order to submit an ap…" at bounding box center [778, 359] width 421 height 642
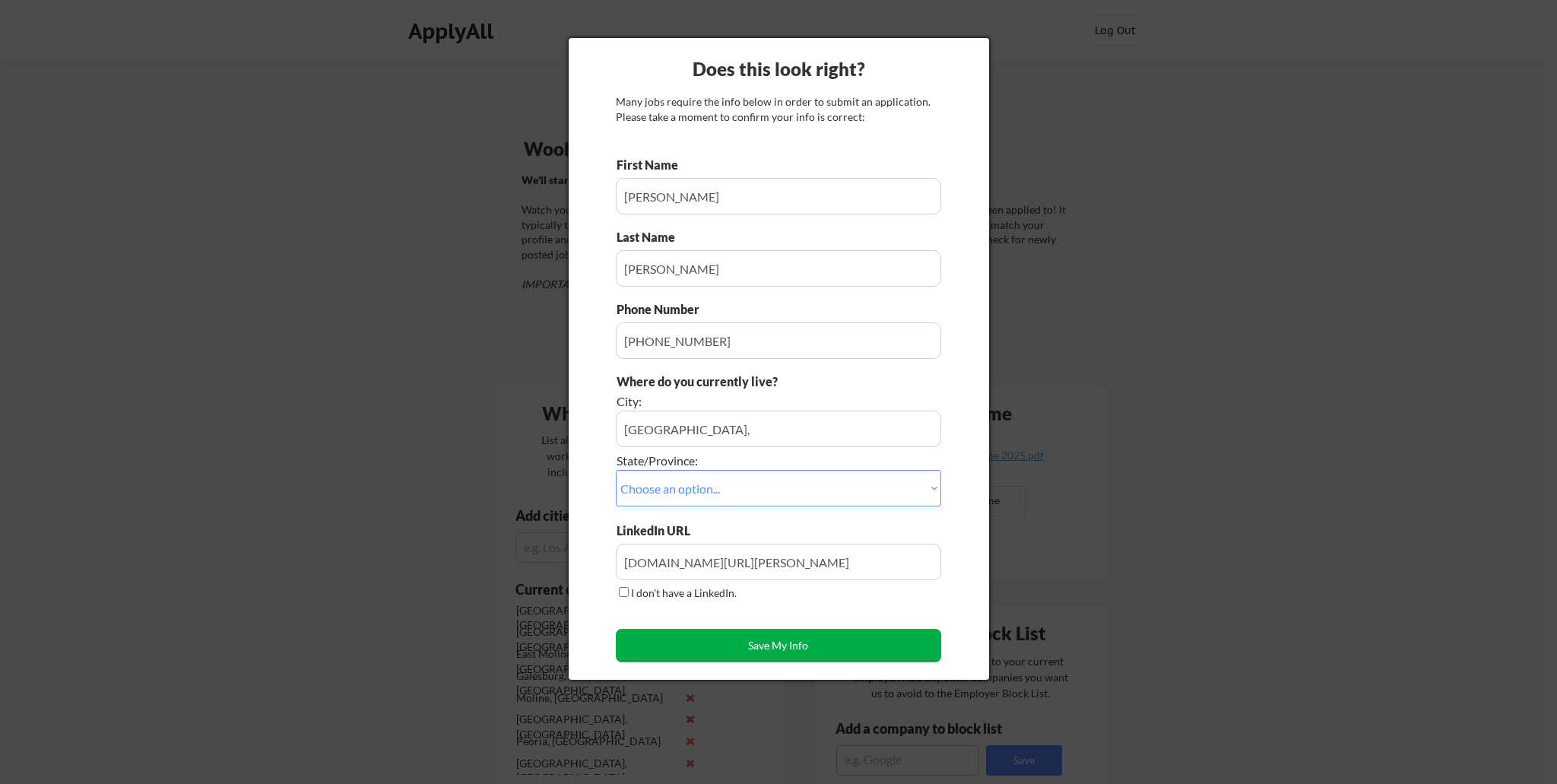
click at [727, 650] on button "Save My Info" at bounding box center [778, 646] width 326 height 33
